Goal: Find specific page/section: Find specific page/section

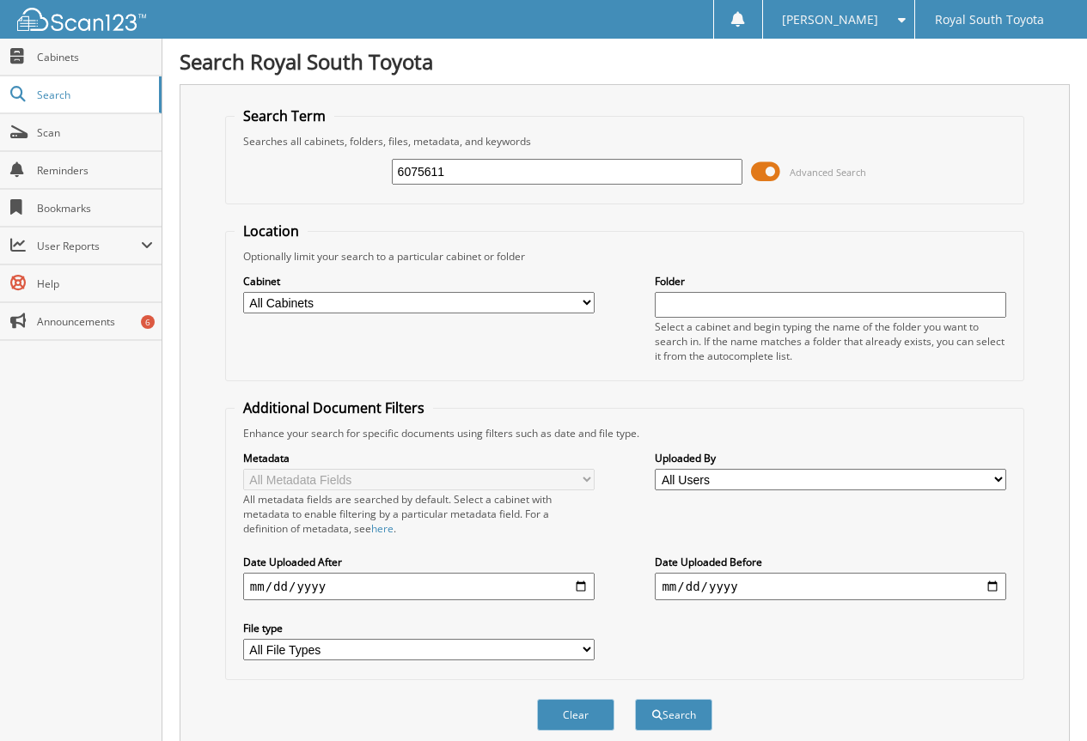
type input "6075611"
click at [635, 699] on button "Search" at bounding box center [673, 715] width 77 height 32
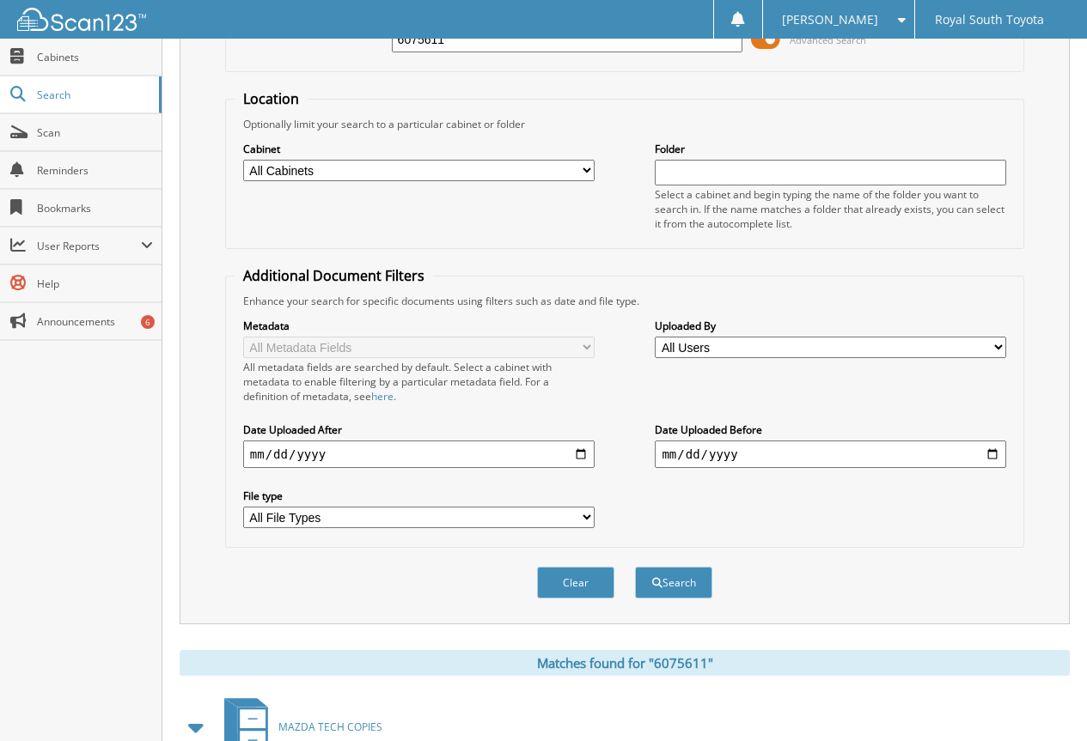
scroll to position [258, 0]
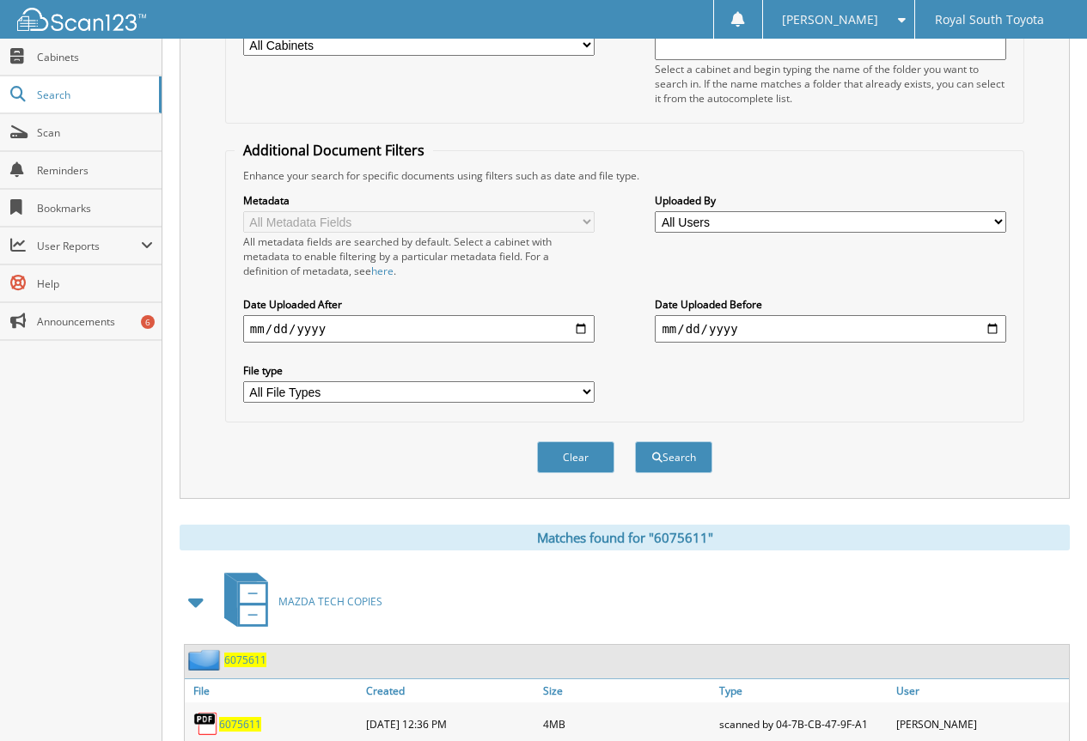
click at [239, 728] on span "6075611" at bounding box center [240, 724] width 42 height 15
